Goal: Check status: Check status

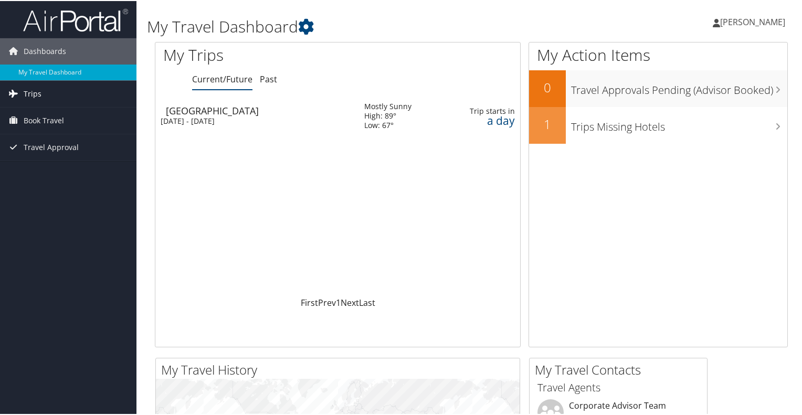
click at [74, 99] on link "Trips" at bounding box center [68, 93] width 137 height 26
click at [65, 100] on link "Trips" at bounding box center [68, 93] width 137 height 26
click at [65, 115] on link "Book Travel" at bounding box center [68, 120] width 137 height 26
click at [69, 70] on link "My Travel Dashboard" at bounding box center [68, 72] width 137 height 16
click at [321, 118] on div "[DATE] - [DATE]" at bounding box center [255, 120] width 188 height 9
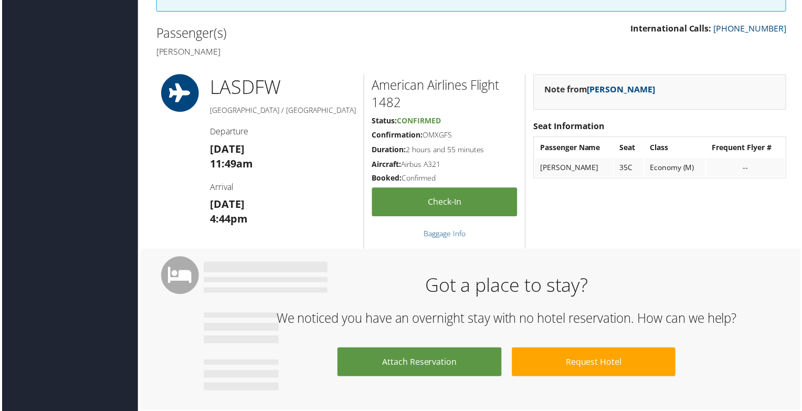
scroll to position [315, 0]
